Goal: Transaction & Acquisition: Purchase product/service

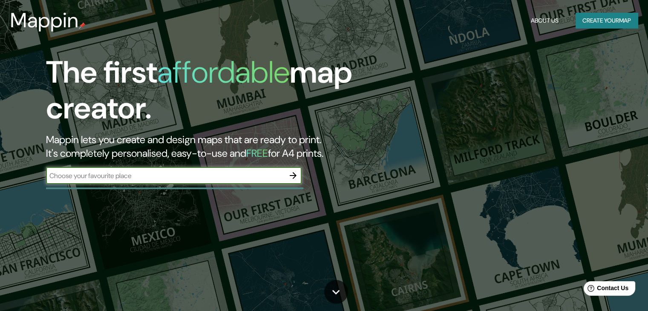
click at [223, 178] on input "text" at bounding box center [165, 176] width 238 height 10
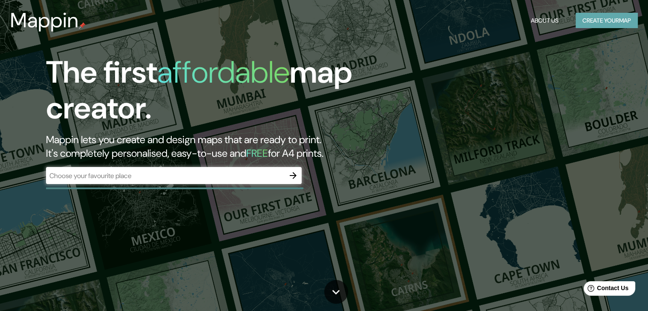
click at [612, 22] on button "Create your map" at bounding box center [606, 21] width 62 height 16
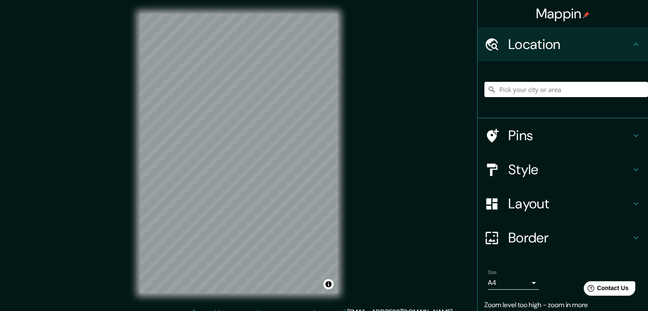
click at [522, 91] on input "Pick your city or area" at bounding box center [566, 89] width 164 height 15
click at [613, 88] on input "[GEOGRAPHIC_DATA][PERSON_NAME], 63735 [GEOGRAPHIC_DATA][PERSON_NAME], [GEOGRAPH…" at bounding box center [566, 89] width 164 height 15
drag, startPoint x: 580, startPoint y: 89, endPoint x: 654, endPoint y: 89, distance: 73.3
click at [648, 89] on html "Mappin Location [GEOGRAPHIC_DATA][PERSON_NAME], 63735 [GEOGRAPHIC_DATA][PERSON_…" at bounding box center [324, 155] width 648 height 311
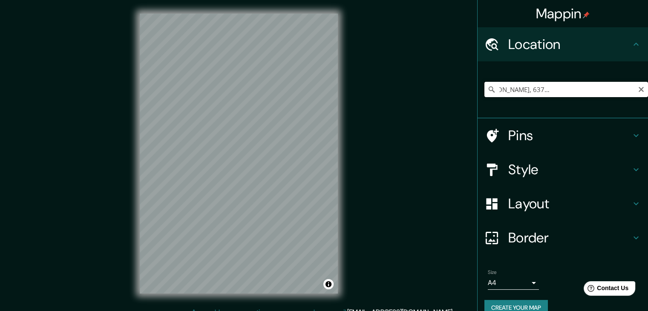
click at [578, 88] on input "[GEOGRAPHIC_DATA][PERSON_NAME], 63735 [GEOGRAPHIC_DATA][PERSON_NAME], [GEOGRAPH…" at bounding box center [566, 89] width 164 height 15
drag, startPoint x: 579, startPoint y: 90, endPoint x: 503, endPoint y: 89, distance: 76.7
click at [503, 89] on input "[GEOGRAPHIC_DATA][PERSON_NAME], 63735 [GEOGRAPHIC_DATA][PERSON_NAME], [GEOGRAPH…" at bounding box center [566, 89] width 164 height 15
click at [583, 91] on input "[GEOGRAPHIC_DATA][PERSON_NAME], 63735 [GEOGRAPHIC_DATA][PERSON_NAME], [GEOGRAPH…" at bounding box center [566, 89] width 164 height 15
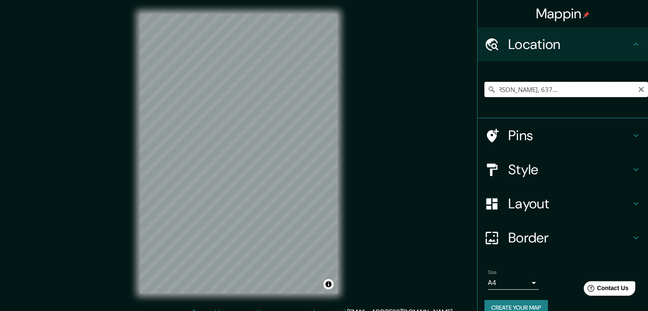
scroll to position [0, 81]
drag, startPoint x: 579, startPoint y: 89, endPoint x: 627, endPoint y: 88, distance: 47.7
click at [627, 88] on input "[GEOGRAPHIC_DATA][PERSON_NAME], 63735 [GEOGRAPHIC_DATA][PERSON_NAME], [GEOGRAPH…" at bounding box center [566, 89] width 164 height 15
click at [624, 89] on input "[GEOGRAPHIC_DATA][PERSON_NAME], 63735 [GEOGRAPHIC_DATA][PERSON_NAME], [GEOGRAPH…" at bounding box center [566, 89] width 164 height 15
drag, startPoint x: 627, startPoint y: 89, endPoint x: 500, endPoint y: 89, distance: 127.3
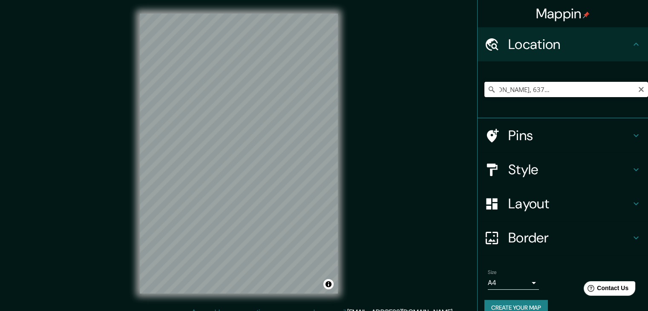
click at [500, 89] on input "[GEOGRAPHIC_DATA][PERSON_NAME], 63735 [GEOGRAPHIC_DATA][PERSON_NAME], [GEOGRAPH…" at bounding box center [566, 89] width 164 height 15
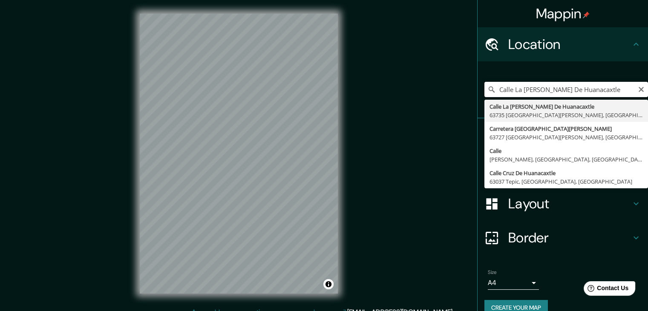
type input "[GEOGRAPHIC_DATA][PERSON_NAME], 63735 [GEOGRAPHIC_DATA][PERSON_NAME], [GEOGRAPH…"
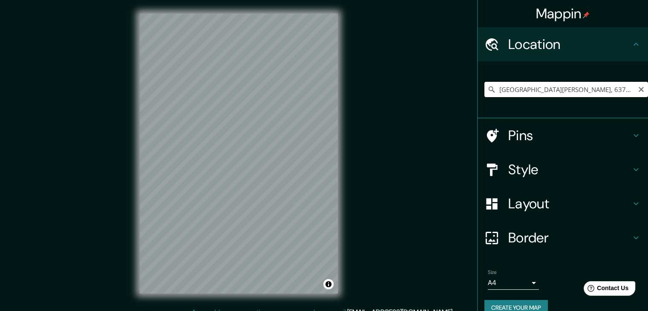
click at [621, 91] on input "[GEOGRAPHIC_DATA][PERSON_NAME], 63735 [GEOGRAPHIC_DATA][PERSON_NAME], [GEOGRAPH…" at bounding box center [566, 89] width 164 height 15
click at [638, 89] on icon "Clear" at bounding box center [640, 89] width 5 height 5
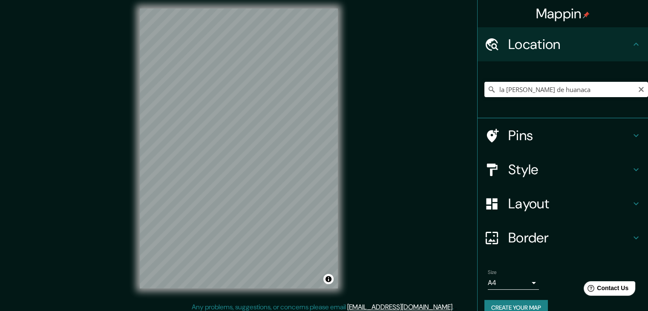
scroll to position [10, 0]
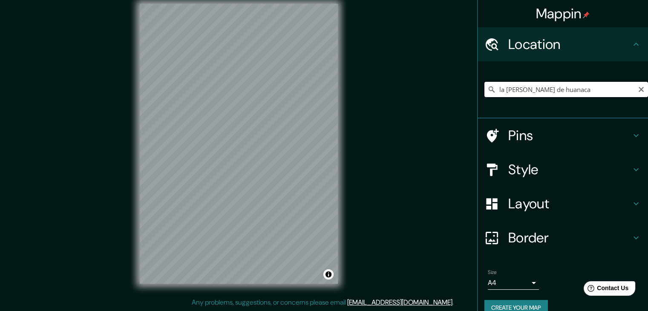
click at [572, 91] on input "la [PERSON_NAME] de huanaca" at bounding box center [566, 89] width 164 height 15
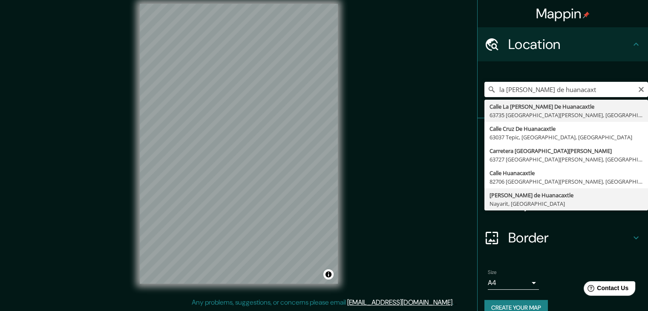
type input "[PERSON_NAME] de Huanacaxtle, [GEOGRAPHIC_DATA], [GEOGRAPHIC_DATA]"
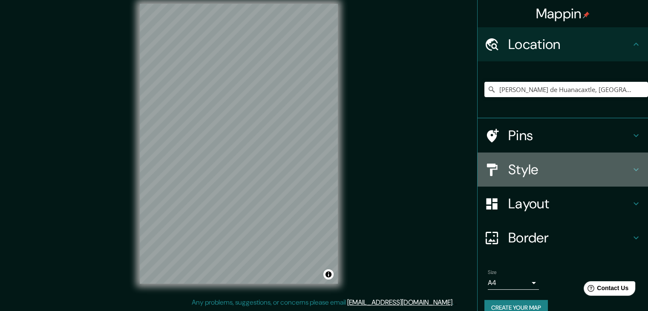
click at [534, 171] on h4 "Style" at bounding box center [569, 169] width 123 height 17
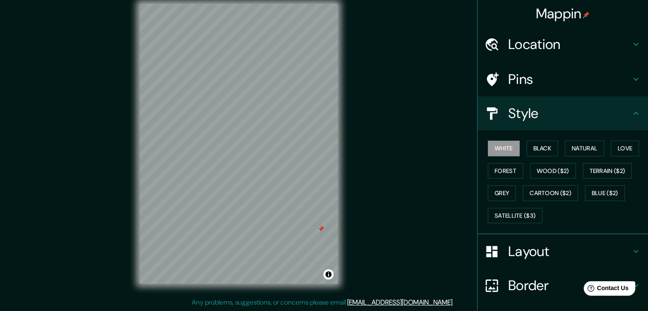
click at [631, 77] on icon at bounding box center [636, 79] width 10 height 10
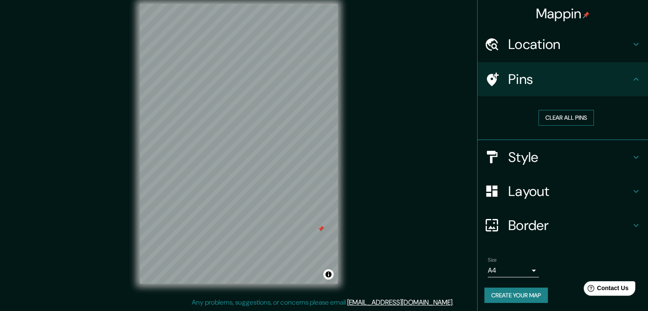
click at [552, 119] on button "Clear all pins" at bounding box center [565, 118] width 55 height 16
click at [557, 120] on button "Clear all pins" at bounding box center [565, 118] width 55 height 16
click at [552, 117] on button "Clear all pins" at bounding box center [565, 118] width 55 height 16
drag, startPoint x: 555, startPoint y: 116, endPoint x: 428, endPoint y: 118, distance: 126.9
click at [495, 112] on div "Clear all pins" at bounding box center [566, 118] width 150 height 16
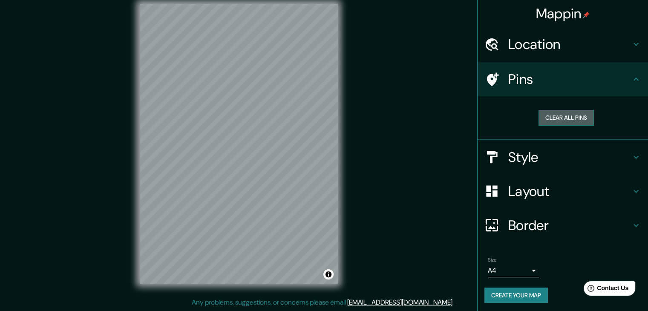
click at [559, 118] on button "Clear all pins" at bounding box center [565, 118] width 55 height 16
click at [557, 118] on button "Clear all pins" at bounding box center [565, 118] width 55 height 16
drag, startPoint x: 551, startPoint y: 113, endPoint x: 524, endPoint y: 94, distance: 33.1
click at [538, 104] on div "Clear all pins" at bounding box center [566, 117] width 164 height 29
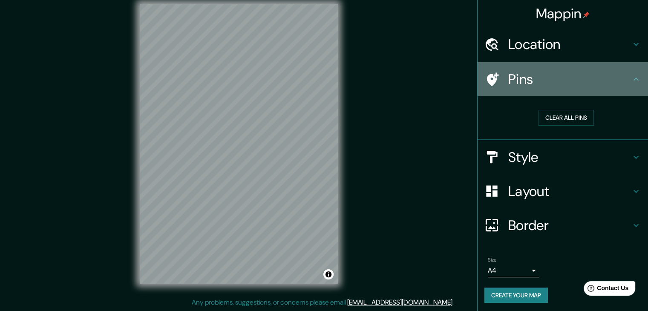
click at [524, 94] on div "Pins" at bounding box center [562, 79] width 170 height 34
drag, startPoint x: 517, startPoint y: 87, endPoint x: 503, endPoint y: 85, distance: 13.8
click at [514, 86] on div "Pins" at bounding box center [562, 79] width 170 height 34
drag, startPoint x: 503, startPoint y: 85, endPoint x: 496, endPoint y: 85, distance: 7.7
click at [499, 85] on div "Pins" at bounding box center [562, 79] width 170 height 34
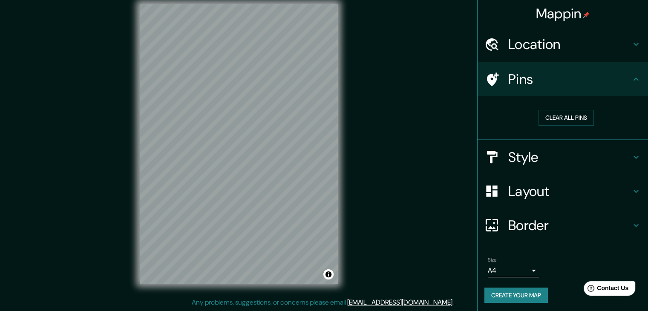
click at [488, 82] on icon at bounding box center [491, 79] width 15 height 15
click at [488, 82] on icon at bounding box center [493, 79] width 12 height 14
click at [489, 82] on icon at bounding box center [491, 79] width 15 height 15
click at [548, 121] on button "Clear all pins" at bounding box center [565, 118] width 55 height 16
click at [325, 140] on div "Mappin Location [PERSON_NAME][GEOGRAPHIC_DATA], [GEOGRAPHIC_DATA], [GEOGRAPHIC_…" at bounding box center [324, 150] width 648 height 321
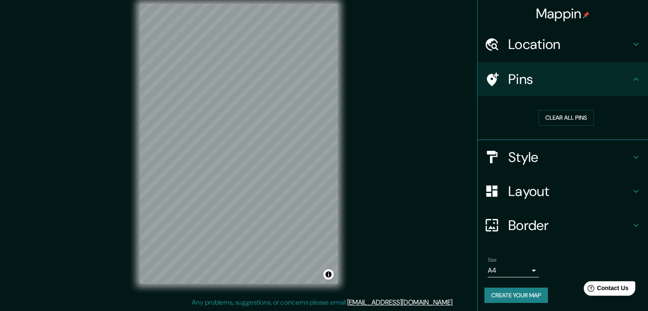
click at [530, 83] on h4 "Pins" at bounding box center [569, 79] width 123 height 17
click at [213, 161] on div at bounding box center [214, 159] width 7 height 7
drag, startPoint x: 213, startPoint y: 161, endPoint x: 431, endPoint y: 112, distance: 223.4
click at [431, 112] on div "Mappin Location [PERSON_NAME][GEOGRAPHIC_DATA], [GEOGRAPHIC_DATA], [GEOGRAPHIC_…" at bounding box center [324, 150] width 648 height 321
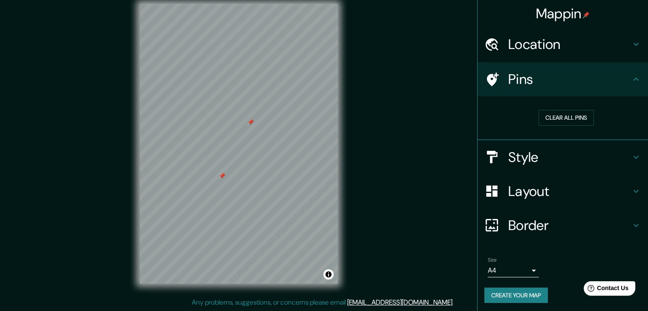
click at [539, 159] on h4 "Style" at bounding box center [569, 157] width 123 height 17
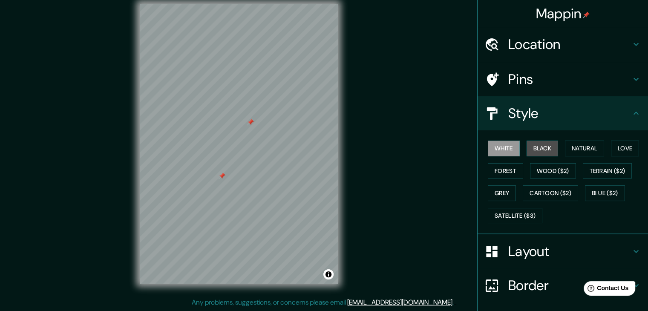
click at [534, 148] on button "Black" at bounding box center [542, 149] width 32 height 16
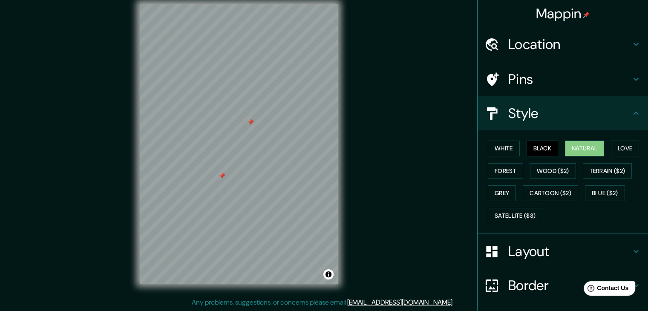
click at [566, 148] on button "Natural" at bounding box center [584, 149] width 39 height 16
click at [627, 143] on button "Love" at bounding box center [625, 149] width 28 height 16
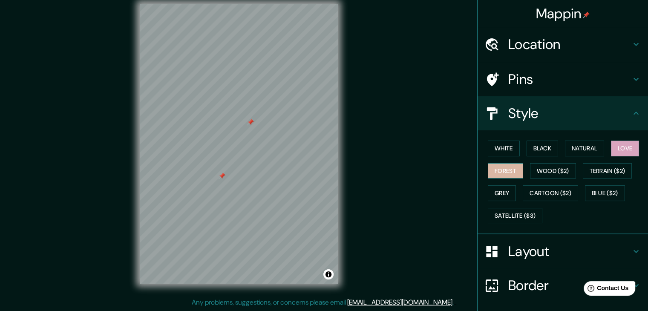
click at [514, 174] on button "Forest" at bounding box center [505, 171] width 35 height 16
click at [620, 151] on button "Love" at bounding box center [625, 149] width 28 height 16
click at [609, 168] on button "Terrain ($2)" at bounding box center [607, 171] width 49 height 16
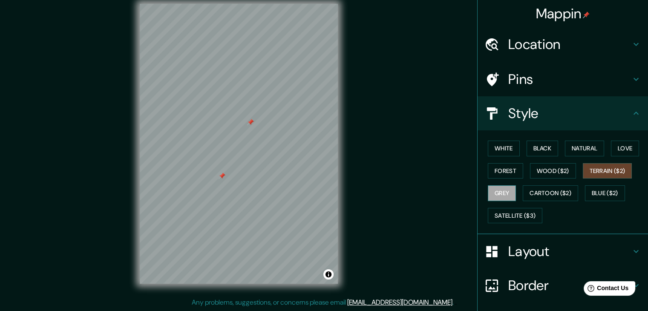
click at [501, 190] on button "Grey" at bounding box center [502, 193] width 28 height 16
click at [543, 145] on button "Black" at bounding box center [542, 149] width 32 height 16
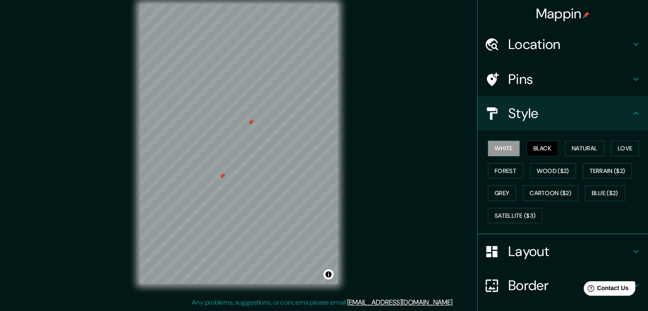
click at [496, 149] on button "White" at bounding box center [504, 149] width 32 height 16
click at [580, 149] on button "Natural" at bounding box center [584, 149] width 39 height 16
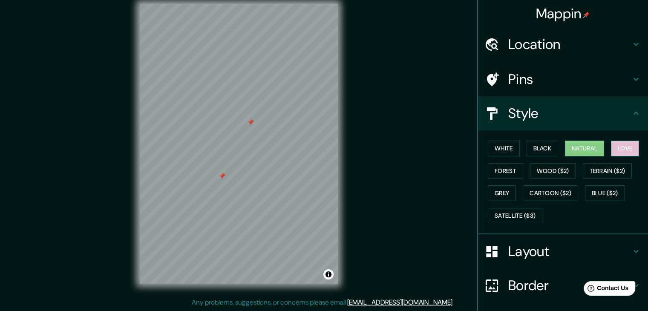
click at [622, 147] on button "Love" at bounding box center [625, 149] width 28 height 16
click at [497, 168] on button "Forest" at bounding box center [505, 171] width 35 height 16
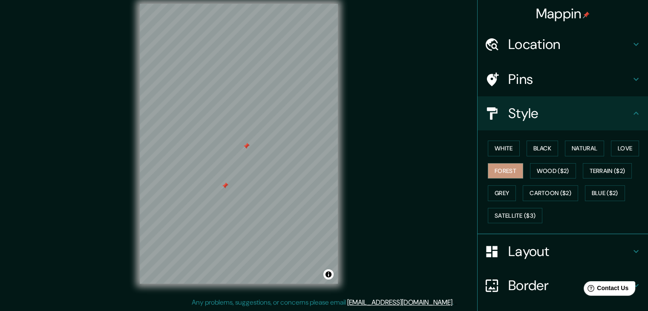
click at [632, 113] on icon at bounding box center [636, 113] width 10 height 10
click at [633, 253] on icon at bounding box center [636, 251] width 10 height 10
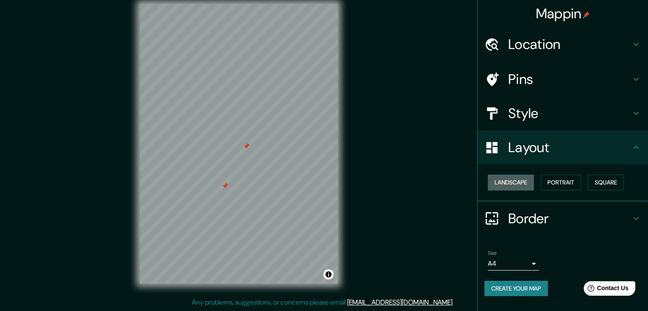
click at [527, 184] on button "Landscape" at bounding box center [511, 183] width 46 height 16
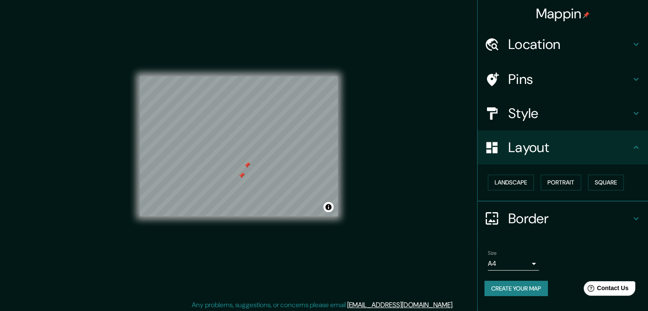
scroll to position [7, 0]
click at [550, 182] on button "Portrait" at bounding box center [560, 183] width 40 height 16
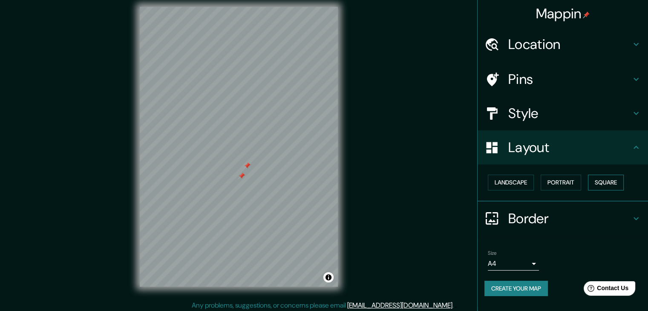
click at [617, 178] on button "Square" at bounding box center [606, 183] width 36 height 16
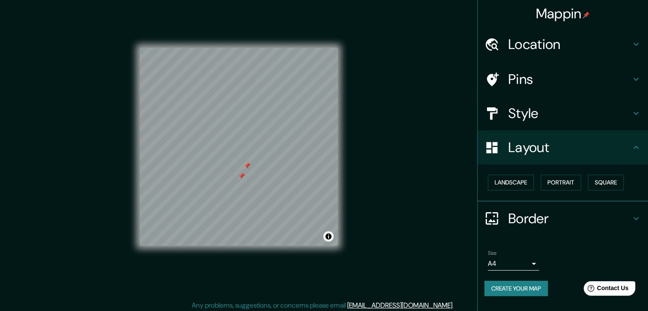
click at [639, 216] on icon at bounding box center [636, 218] width 10 height 10
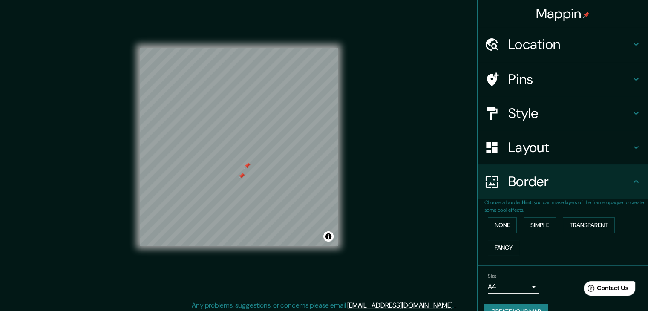
scroll to position [18, 0]
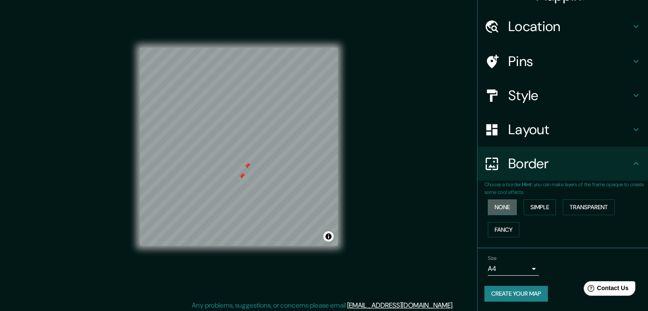
click at [499, 205] on button "None" at bounding box center [502, 207] width 29 height 16
click at [524, 208] on button "Simple" at bounding box center [539, 207] width 32 height 16
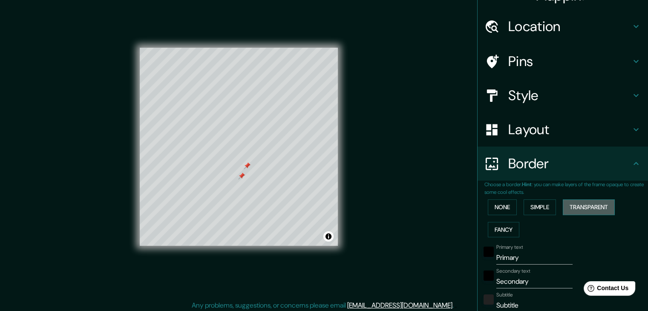
click at [581, 206] on button "Transparent" at bounding box center [589, 207] width 52 height 16
click at [503, 229] on button "Fancy" at bounding box center [504, 230] width 32 height 16
click at [539, 207] on button "Simple" at bounding box center [539, 207] width 32 height 16
click at [493, 210] on button "None" at bounding box center [502, 207] width 29 height 16
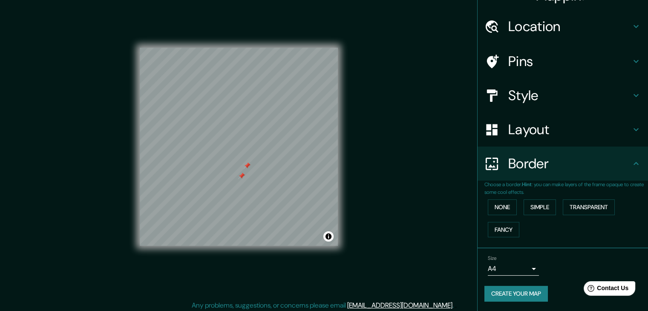
scroll to position [10, 0]
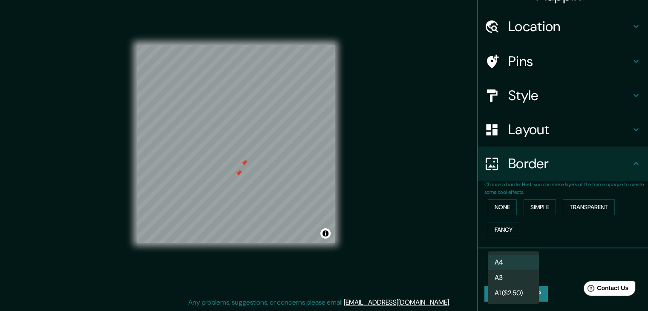
click at [526, 268] on body "Mappin Location [PERSON_NAME][GEOGRAPHIC_DATA], [GEOGRAPHIC_DATA], [GEOGRAPHIC_…" at bounding box center [324, 145] width 648 height 311
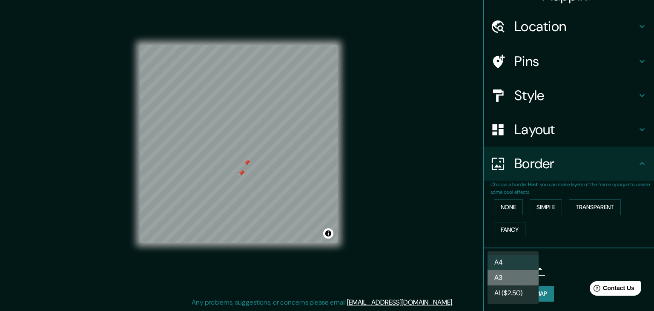
click at [524, 282] on li "A3" at bounding box center [513, 277] width 51 height 15
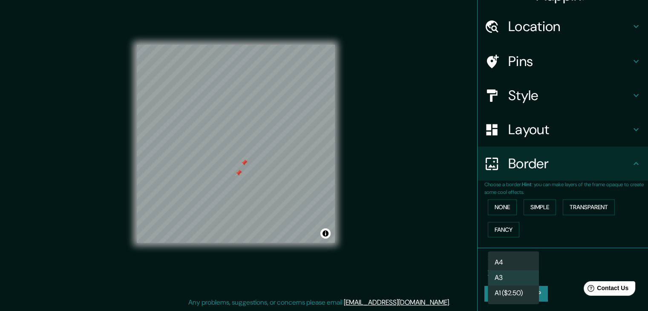
click at [528, 269] on body "Mappin Location [PERSON_NAME][GEOGRAPHIC_DATA], [GEOGRAPHIC_DATA], [GEOGRAPHIC_…" at bounding box center [324, 145] width 648 height 311
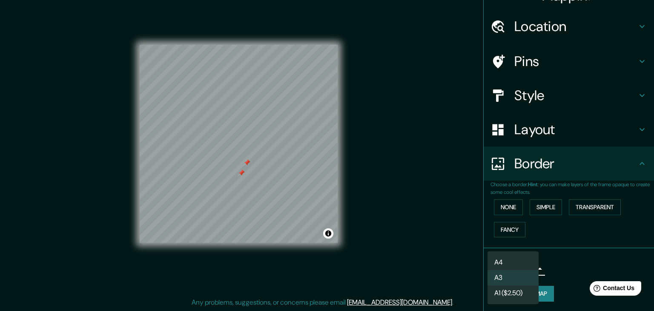
click at [522, 260] on li "A4" at bounding box center [513, 262] width 51 height 15
type input "single"
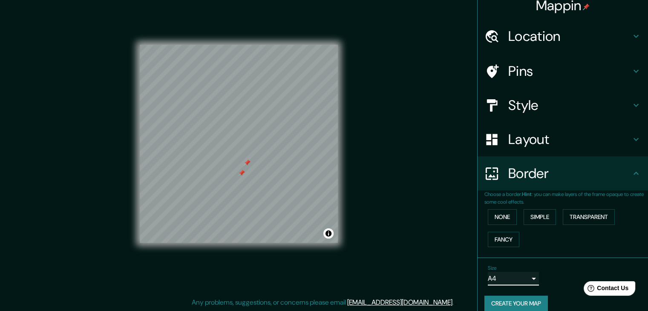
scroll to position [0, 0]
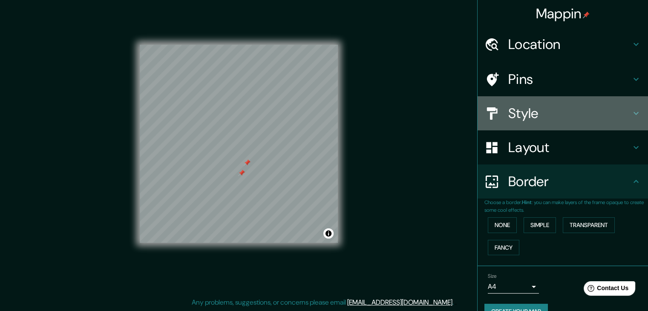
drag, startPoint x: 584, startPoint y: 105, endPoint x: 583, endPoint y: 110, distance: 5.3
click at [583, 108] on h4 "Style" at bounding box center [569, 113] width 123 height 17
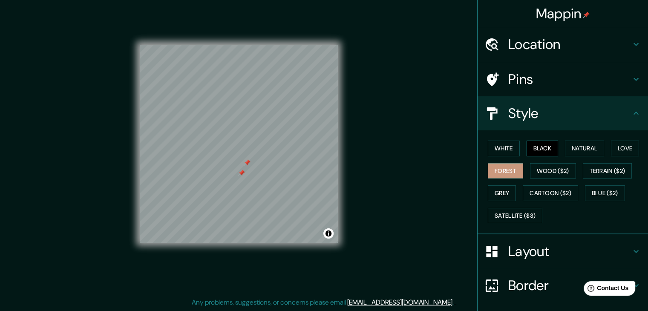
click at [532, 149] on button "Black" at bounding box center [542, 149] width 32 height 16
click at [569, 150] on button "Natural" at bounding box center [584, 149] width 39 height 16
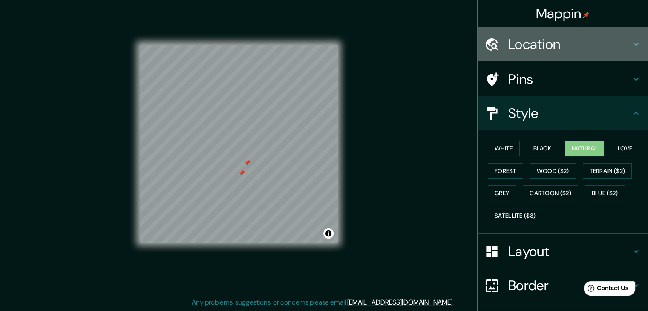
click at [565, 45] on h4 "Location" at bounding box center [569, 44] width 123 height 17
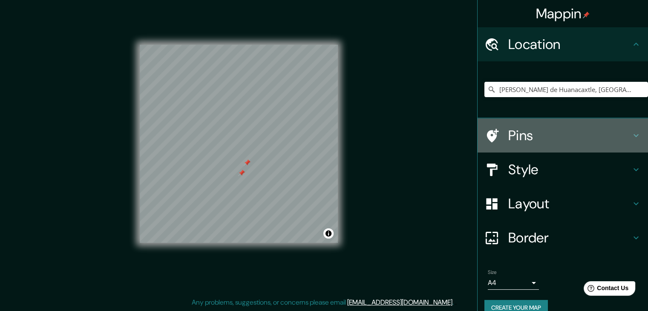
click at [519, 137] on h4 "Pins" at bounding box center [569, 135] width 123 height 17
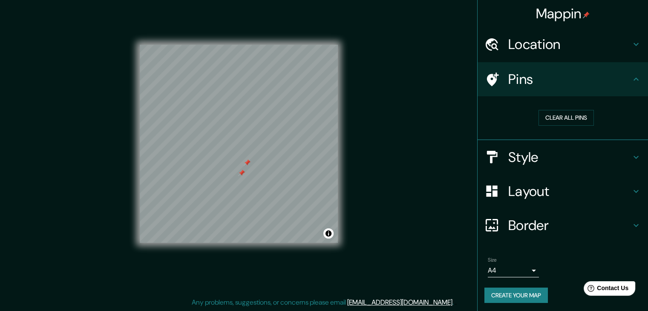
click at [538, 155] on h4 "Style" at bounding box center [569, 157] width 123 height 17
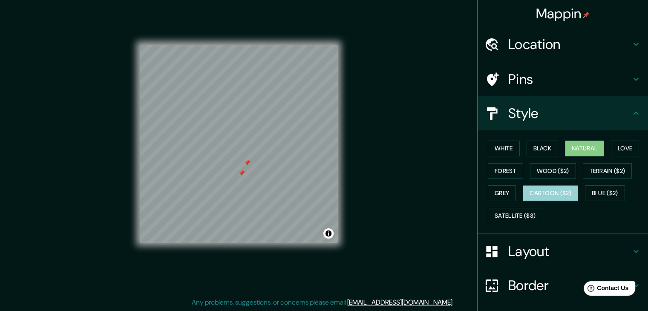
click at [533, 189] on button "Cartoon ($2)" at bounding box center [550, 193] width 55 height 16
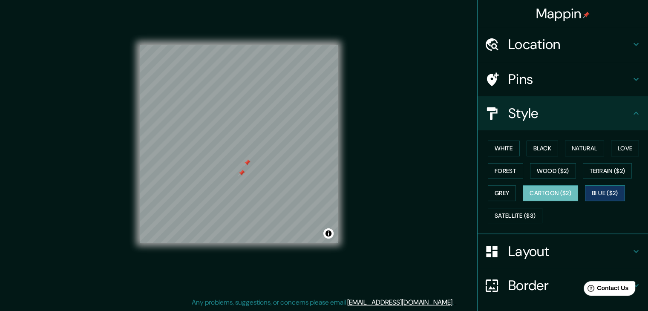
click at [595, 189] on button "Blue ($2)" at bounding box center [605, 193] width 40 height 16
drag, startPoint x: 0, startPoint y: 4, endPoint x: 5, endPoint y: 6, distance: 5.0
